Goal: Find specific page/section: Find specific page/section

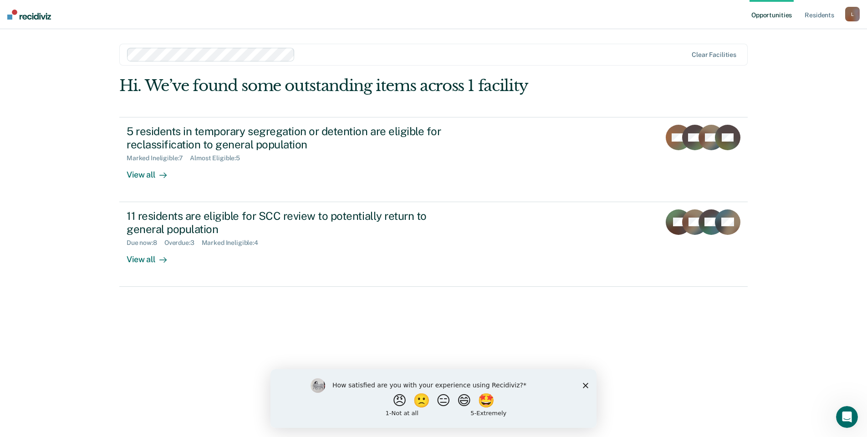
click at [580, 383] on div "How satisfied are you with your experience using Recidiviz? 😠 🙁 😑 😄 🤩 1 - Not a…" at bounding box center [433, 398] width 326 height 59
click at [584, 383] on icon "Close survey" at bounding box center [585, 384] width 5 height 5
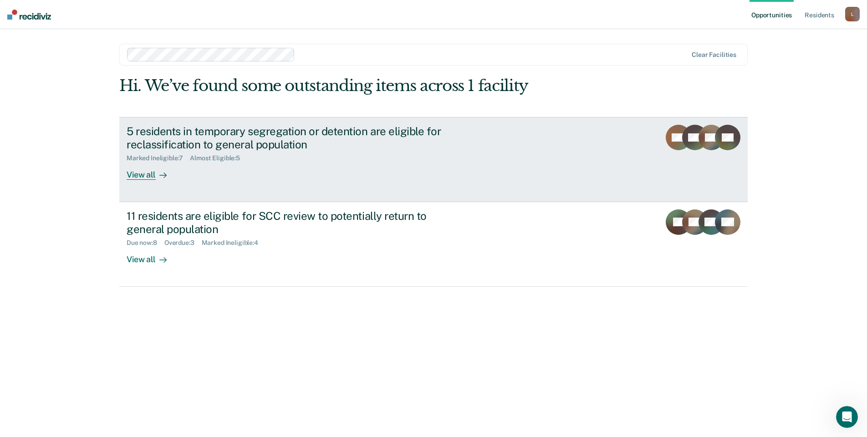
click at [142, 176] on div "View all" at bounding box center [152, 171] width 51 height 18
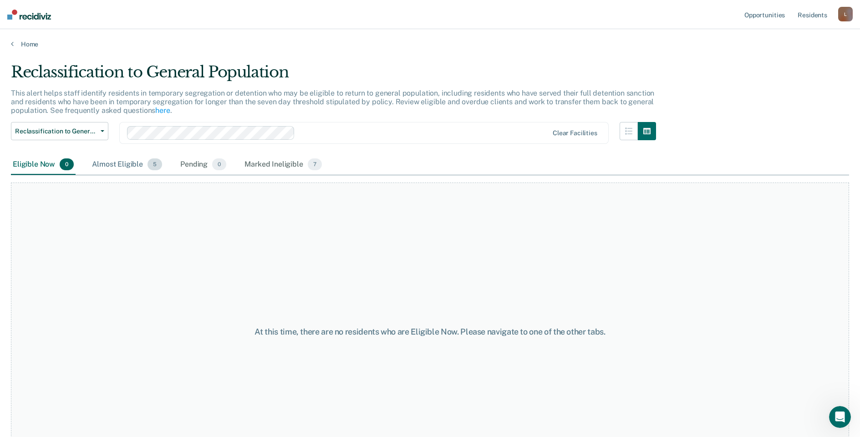
click at [123, 165] on div "Almost Eligible 5" at bounding box center [127, 165] width 74 height 20
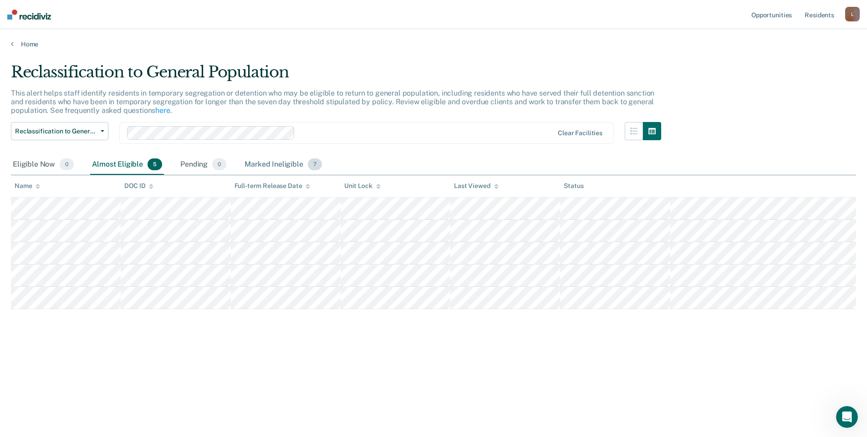
click at [267, 162] on div "Marked Ineligible 7" at bounding box center [283, 165] width 81 height 20
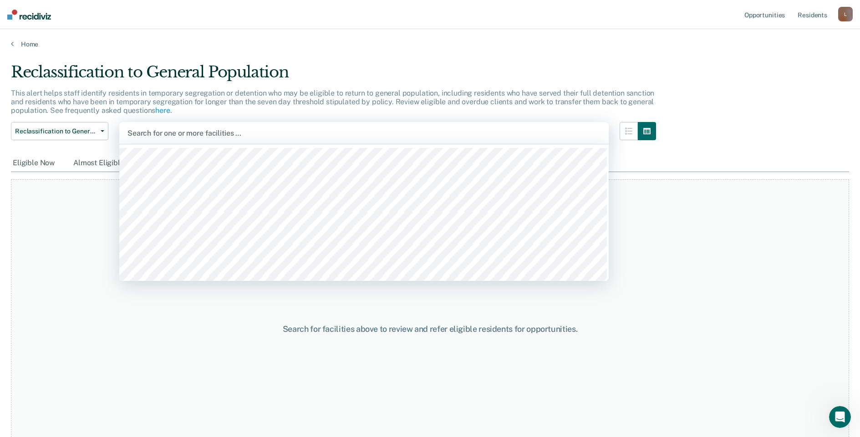
click at [544, 134] on div at bounding box center [363, 133] width 473 height 10
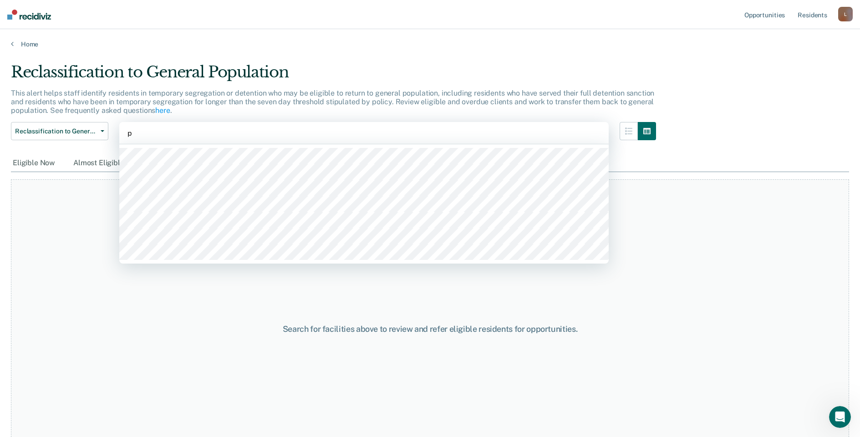
type input "pa"
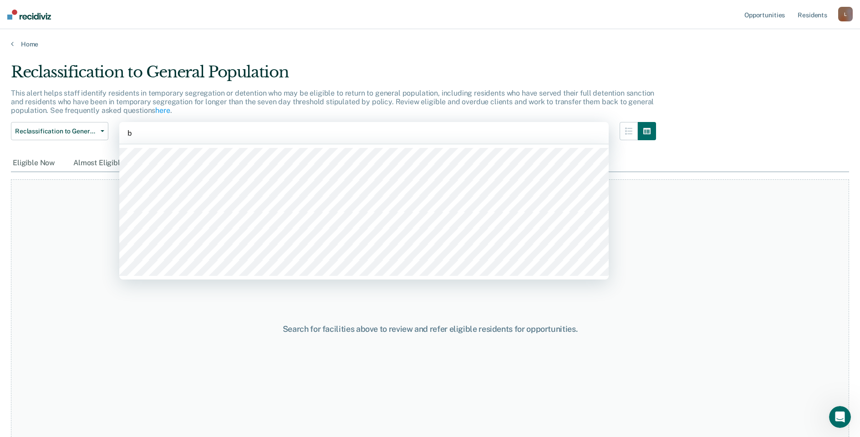
type input "be"
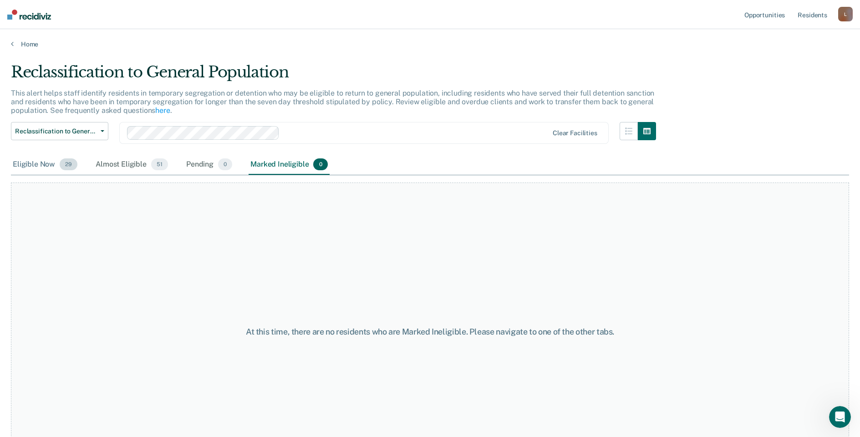
click at [51, 166] on div "Eligible Now 29" at bounding box center [45, 165] width 68 height 20
